Goal: Task Accomplishment & Management: Use online tool/utility

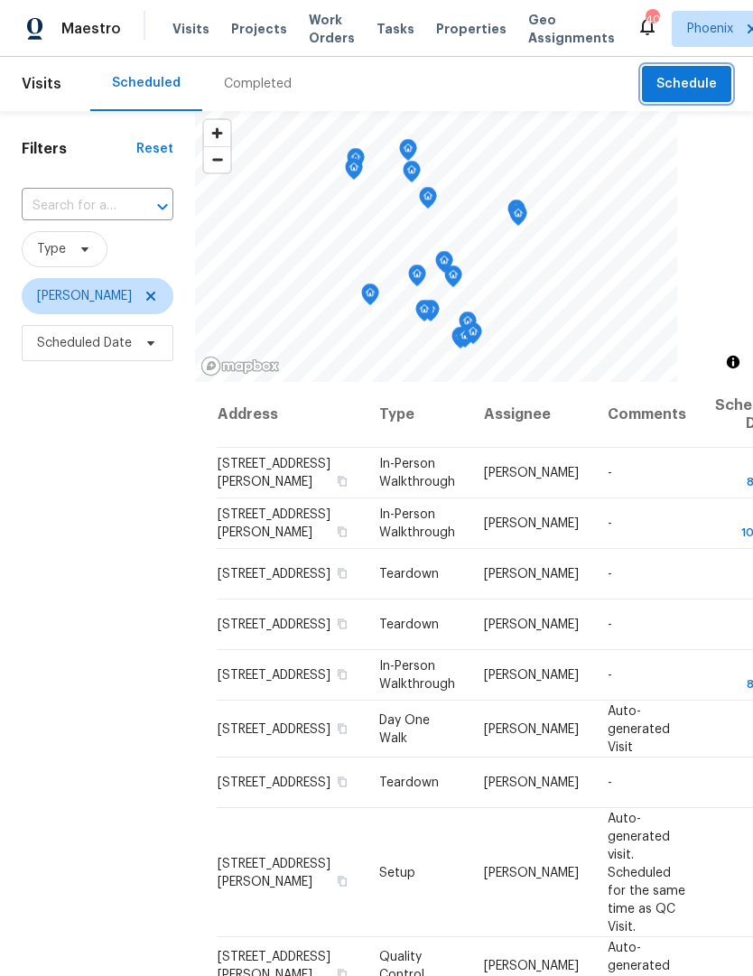
click at [693, 87] on span "Schedule" at bounding box center [686, 84] width 60 height 23
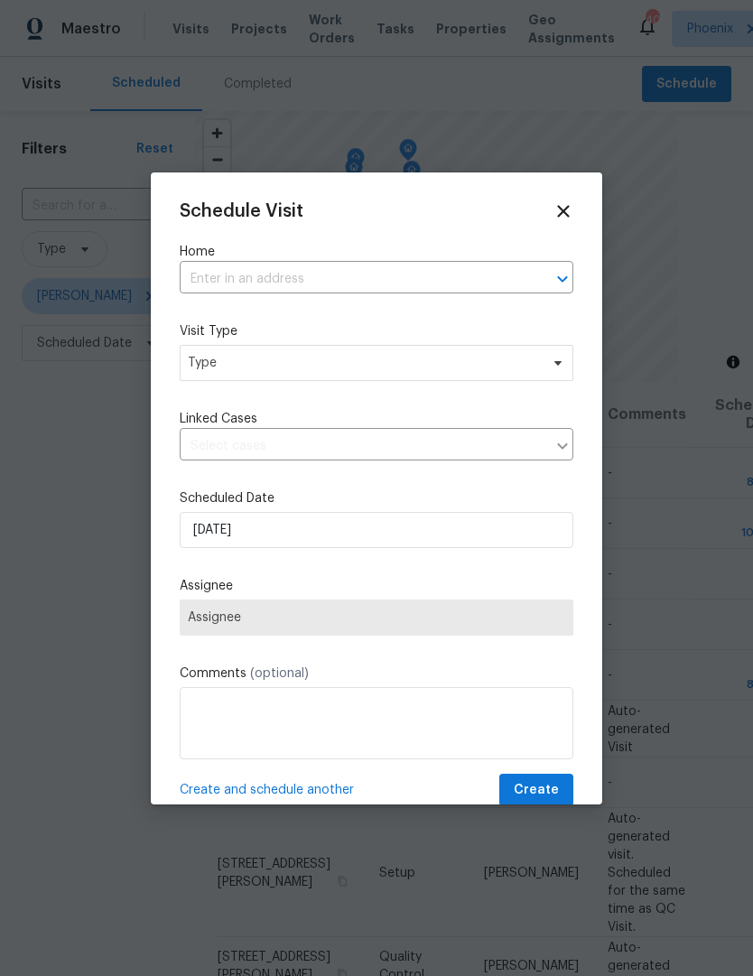
click at [384, 269] on input "text" at bounding box center [351, 279] width 343 height 28
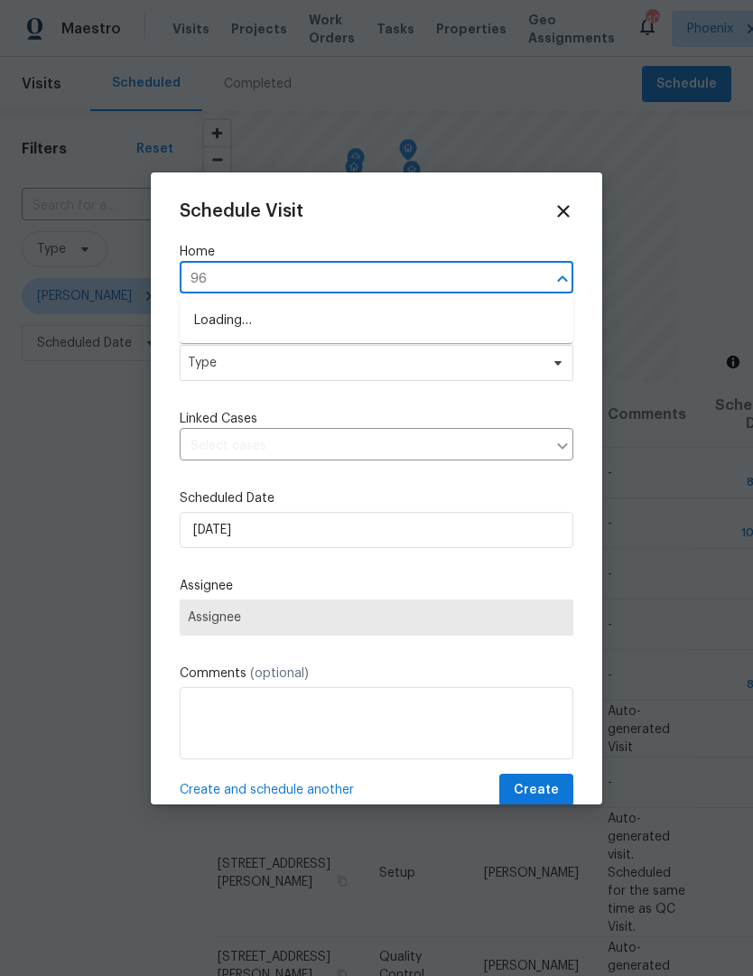
type input "9"
type input "7616"
click at [394, 348] on li "[STREET_ADDRESS][PERSON_NAME]" at bounding box center [377, 351] width 394 height 30
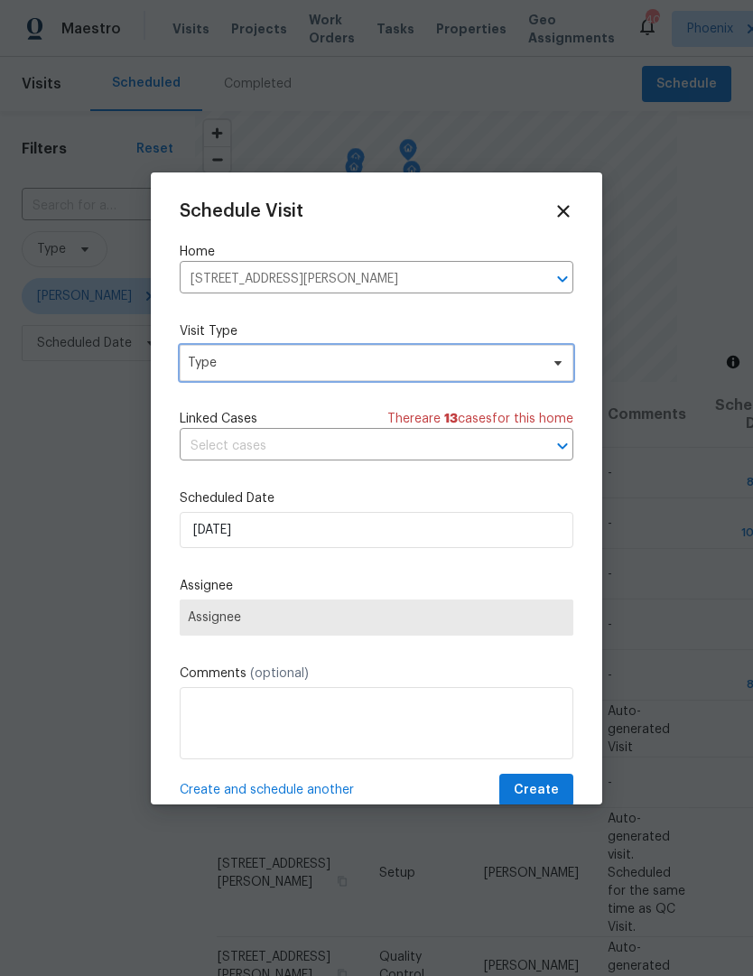
click at [551, 358] on icon at bounding box center [558, 363] width 14 height 14
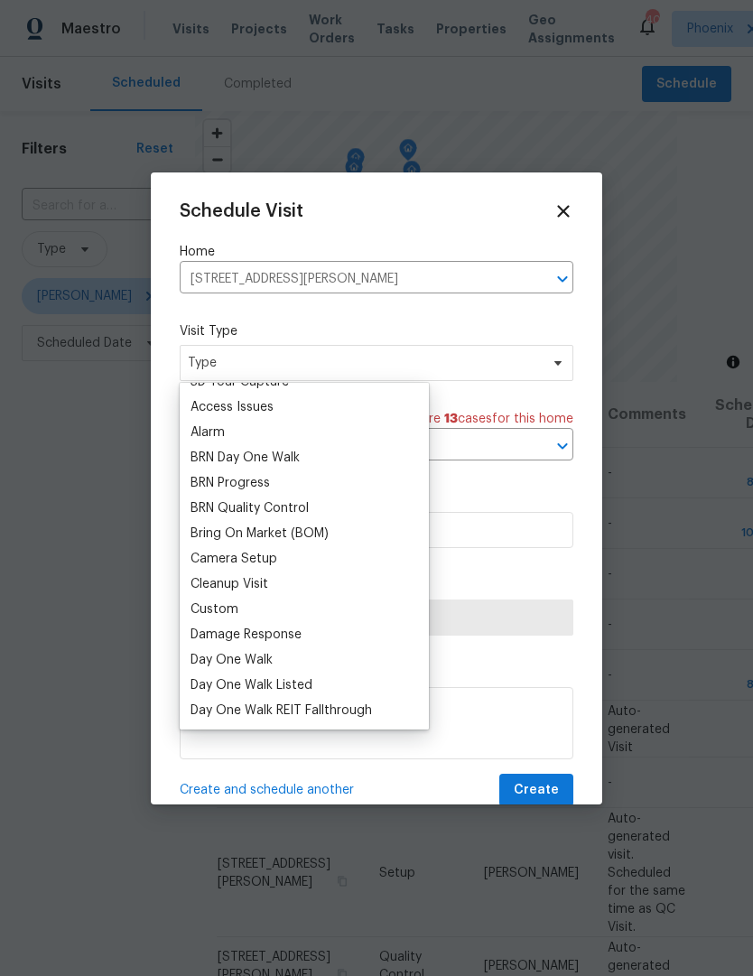
scroll to position [70, 0]
click at [231, 601] on div "Custom" at bounding box center [214, 607] width 48 height 18
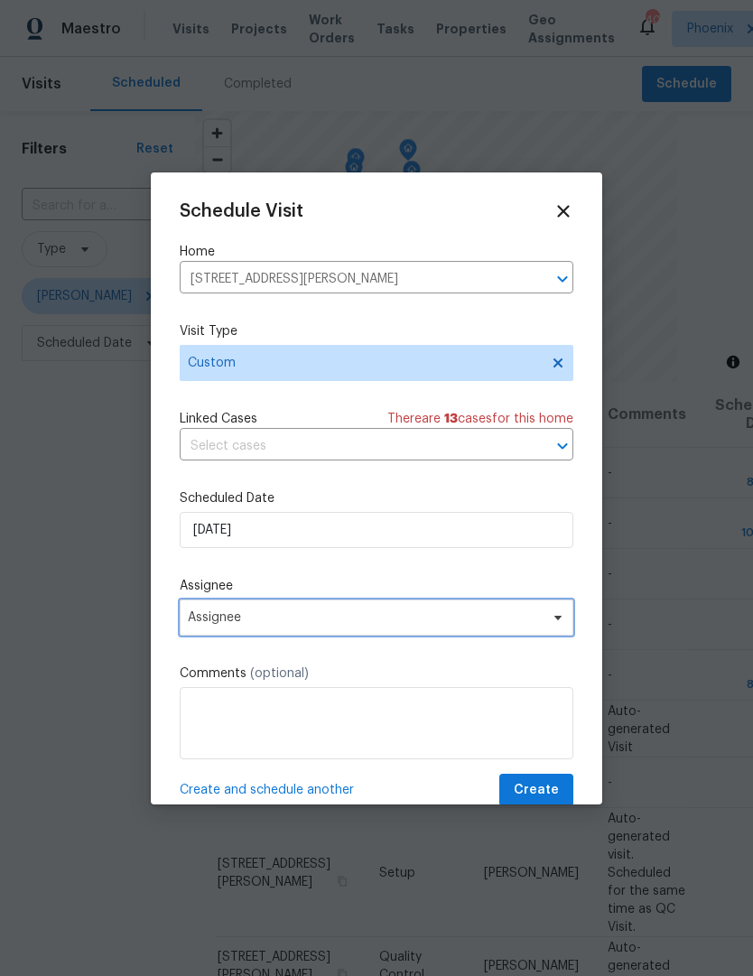
click at [555, 619] on icon at bounding box center [557, 617] width 7 height 5
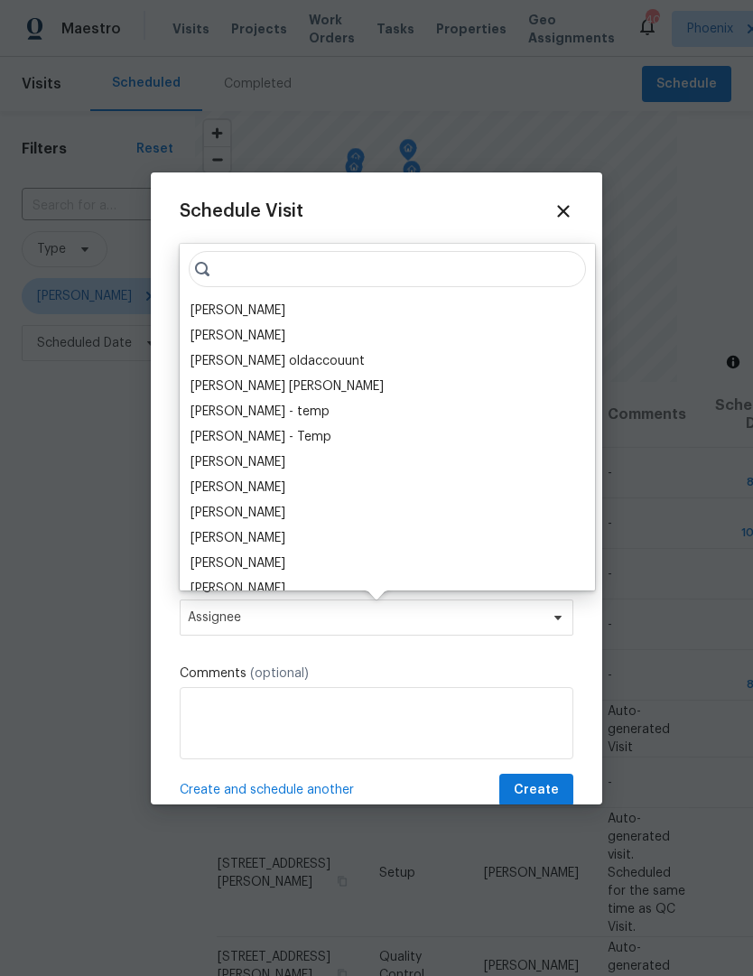
click at [247, 312] on div "[PERSON_NAME]" at bounding box center [237, 310] width 95 height 18
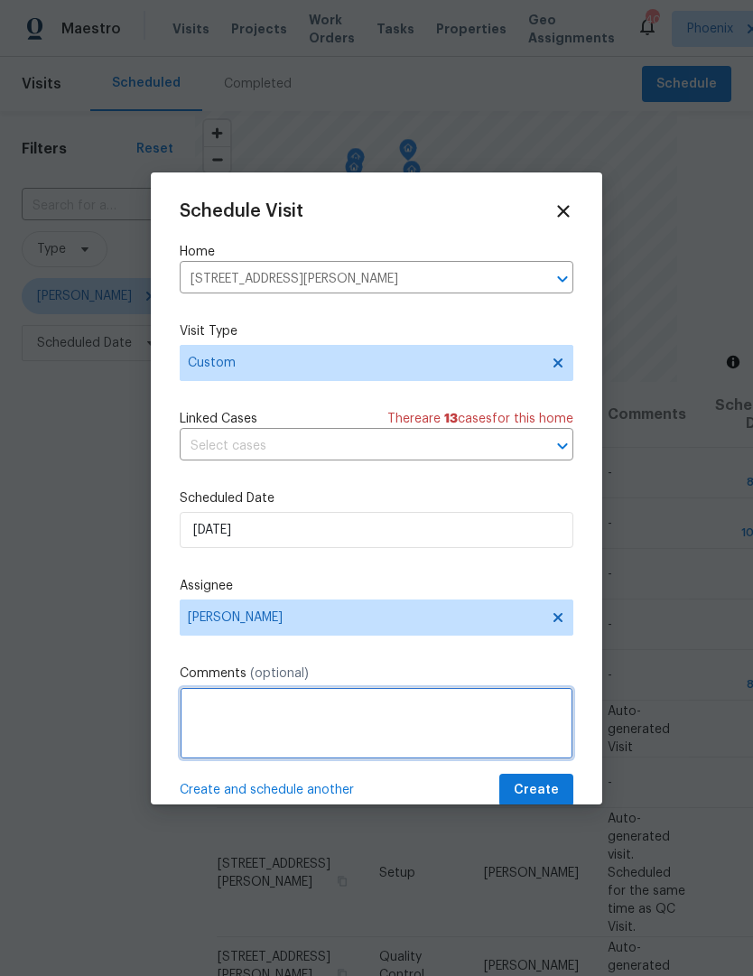
click at [323, 709] on textarea at bounding box center [377, 723] width 394 height 72
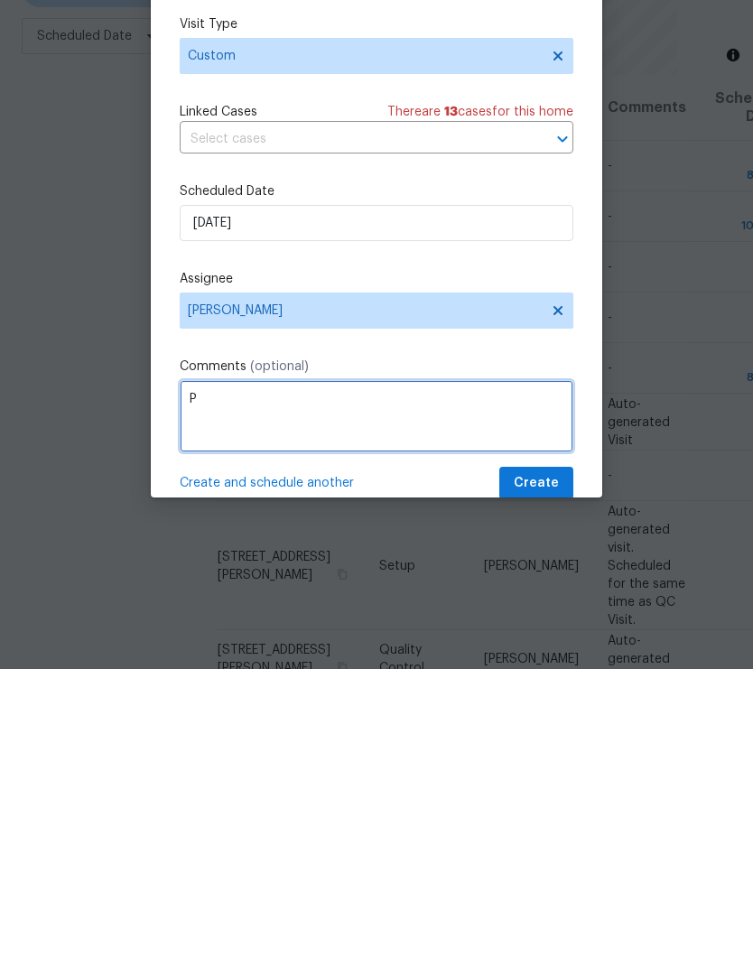
scroll to position [60, 0]
type textarea "Property walk"
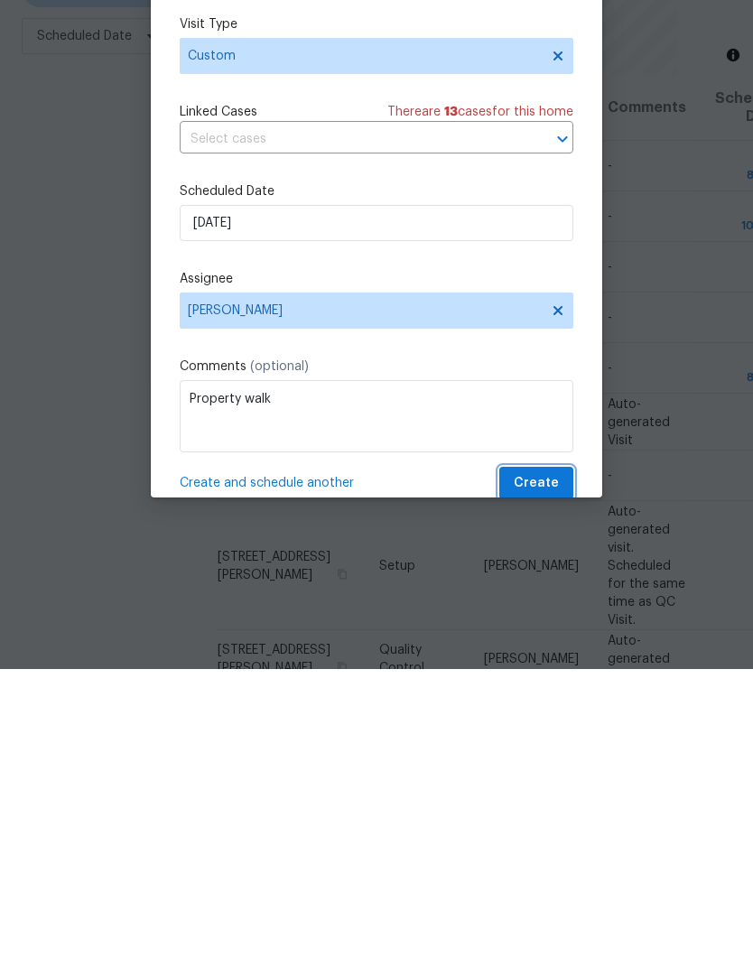
click at [549, 779] on span "Create" at bounding box center [536, 790] width 45 height 23
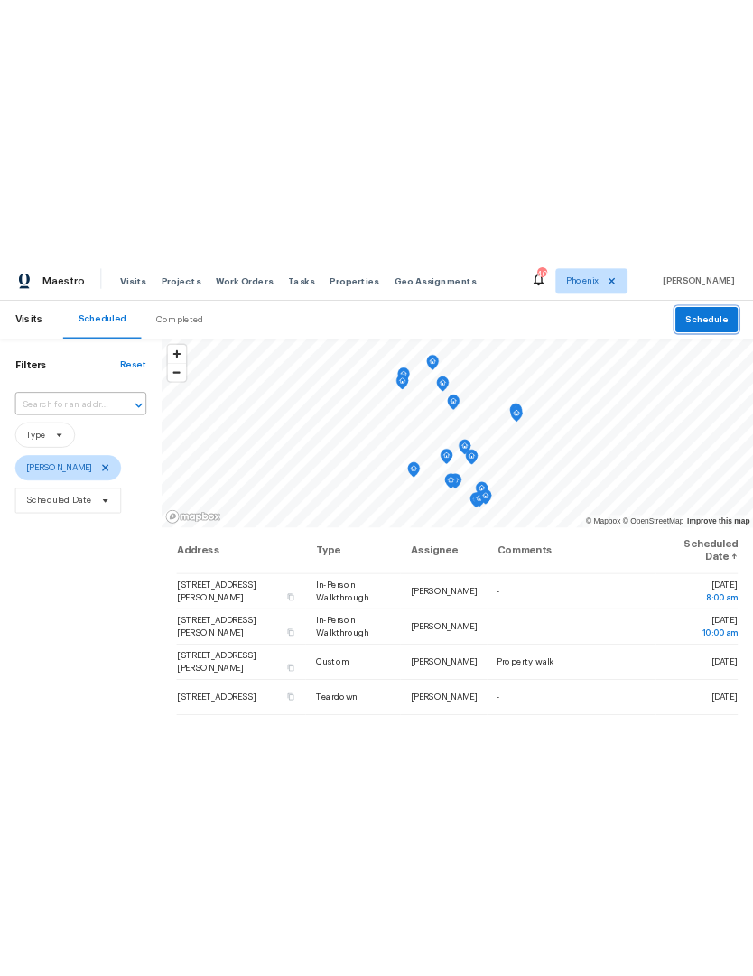
scroll to position [1, 0]
